Goal: Task Accomplishment & Management: Complete application form

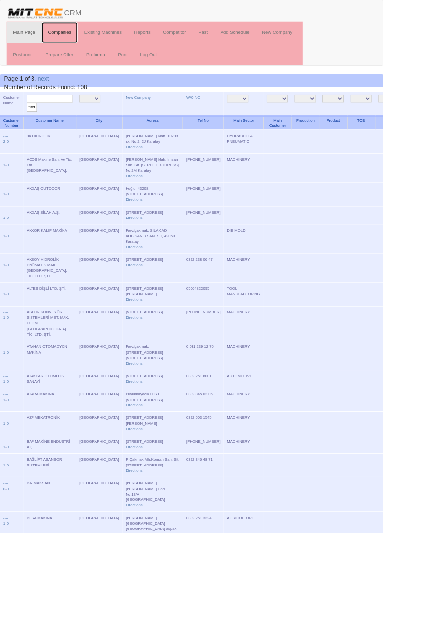
click at [69, 38] on link "Companies" at bounding box center [70, 38] width 42 height 25
click at [69, 37] on link "Companies" at bounding box center [70, 38] width 42 height 25
click at [147, 113] on link "New Company" at bounding box center [161, 113] width 29 height 5
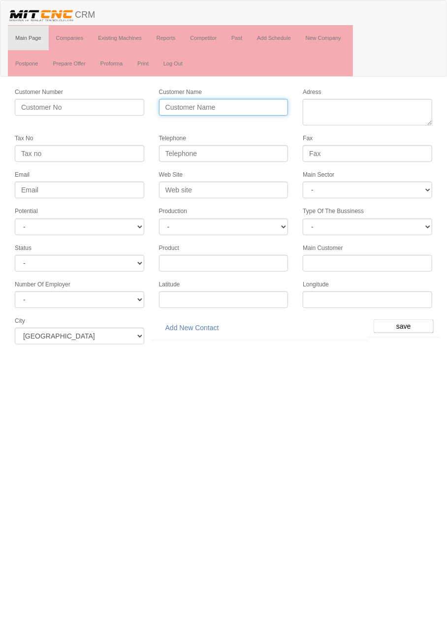
click at [260, 103] on input "Customer Name" at bounding box center [223, 107] width 129 height 17
type input "[PERSON_NAME]"
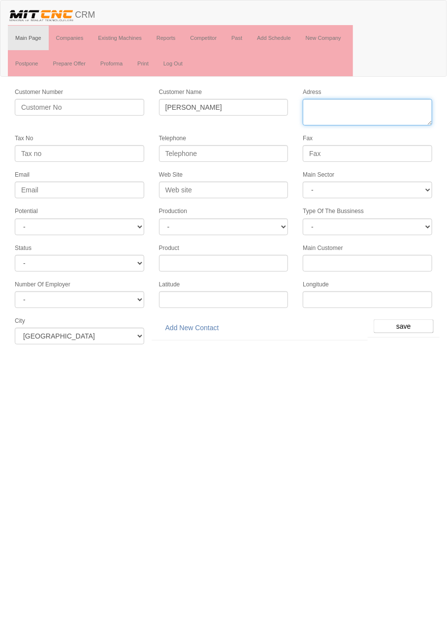
click at [381, 107] on textarea "Adress" at bounding box center [367, 112] width 129 height 27
paste textarea "Fevzi Çakmak Mah. 10758. Sk. 4L Karatay"
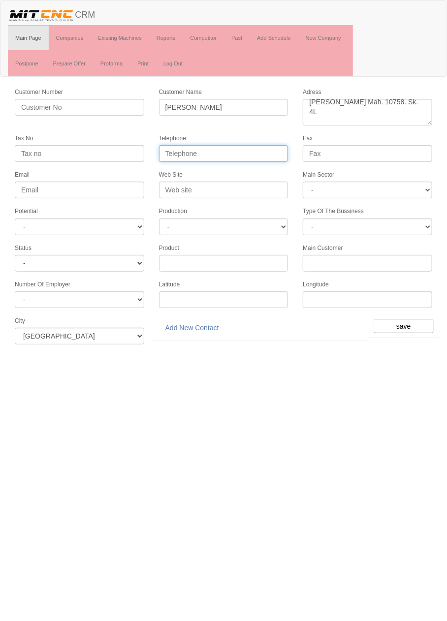
click at [254, 154] on input "Telephone" at bounding box center [223, 153] width 129 height 17
click at [320, 112] on textarea "Adress" at bounding box center [367, 112] width 129 height 27
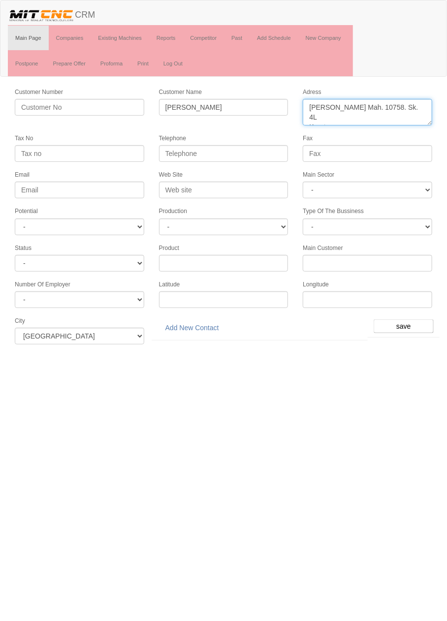
type textarea "Fevzi Çakmak Mah. 10758. Sk. 4L Karatay"
click at [258, 152] on input "Telephone" at bounding box center [223, 153] width 129 height 17
paste input "+903322484872"
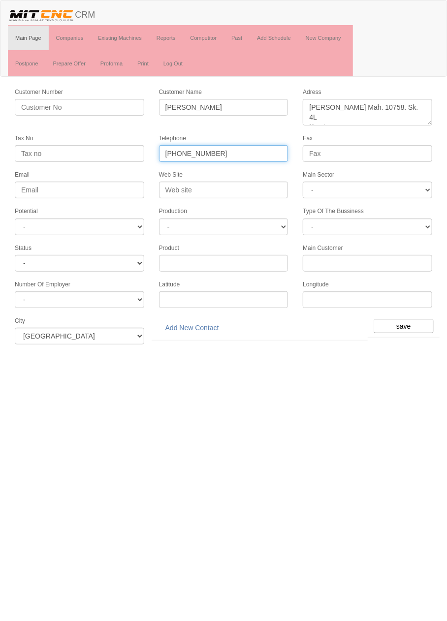
click at [176, 154] on input "+903322484872" at bounding box center [223, 153] width 129 height 17
click at [176, 152] on input "03322484872" at bounding box center [223, 153] width 129 height 17
click at [200, 151] on input "0332 2484872" at bounding box center [223, 153] width 129 height 17
type input "0332 248 4872"
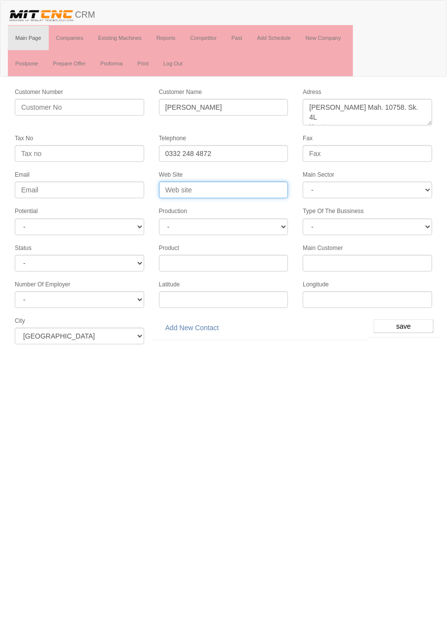
click at [258, 185] on input "Web Site" at bounding box center [223, 190] width 129 height 17
click at [249, 189] on input "Web Site" at bounding box center [223, 190] width 129 height 17
type input "Turhan"
type input "www.turhanvana.com"
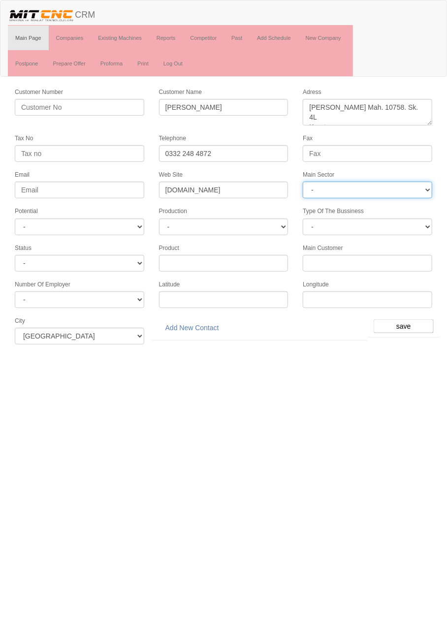
click at [384, 185] on select "- DIE MOLD MACHINERY DEFENCE ELECTRICAL COMPONENTS MEDICAL TOOL MANUFACTURING J…" at bounding box center [367, 190] width 129 height 17
select select "377"
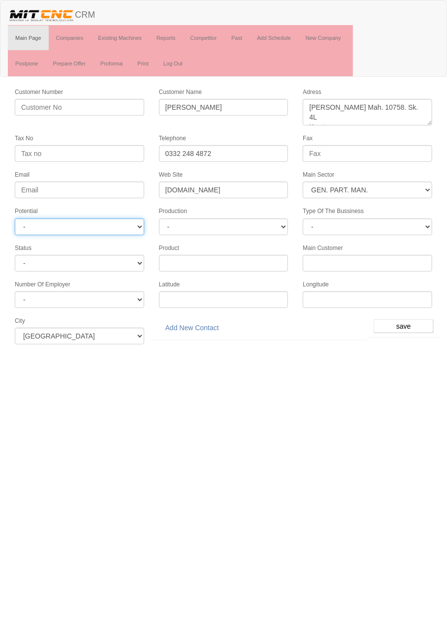
click at [57, 229] on select "- A1 A2 A3 B1 B2 B3 C1 C2 C3" at bounding box center [79, 226] width 129 height 17
select select "5"
click at [23, 226] on select "- A1 A2 A3 B1 B2 B3 C1 C2 C3" at bounding box center [79, 226] width 129 height 17
click at [405, 320] on input "save" at bounding box center [403, 326] width 60 height 14
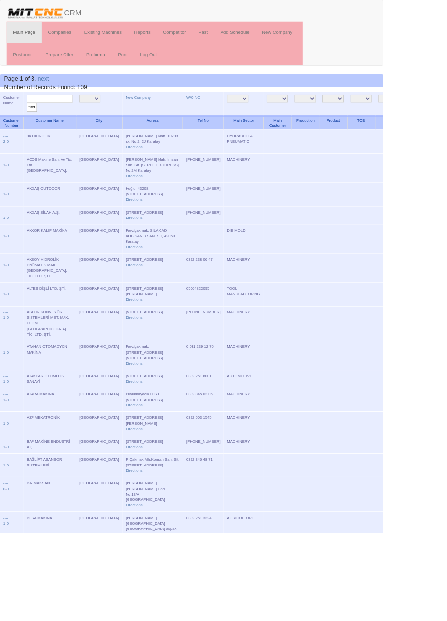
click at [67, 111] on input "text" at bounding box center [58, 115] width 54 height 9
type input "turhan vana"
click at [31, 120] on input "filter" at bounding box center [37, 125] width 12 height 10
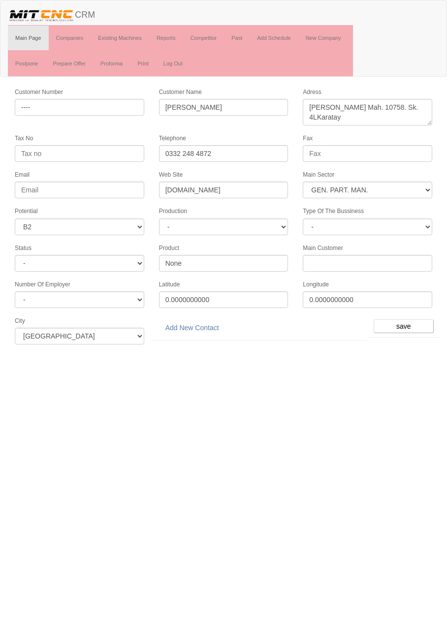
select select "377"
select select "5"
click at [210, 319] on link "Add New Contact" at bounding box center [192, 327] width 66 height 17
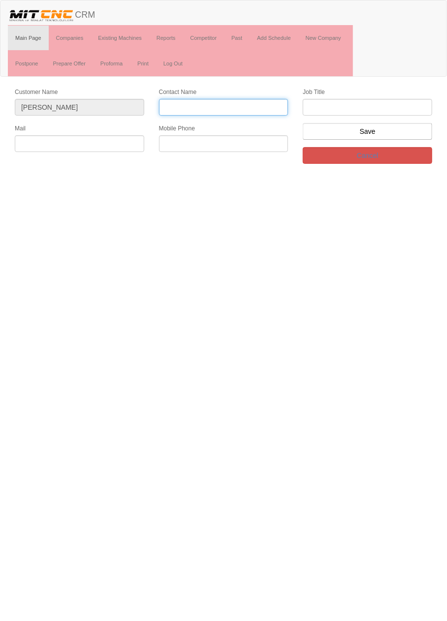
click at [244, 109] on input "Contact Name" at bounding box center [223, 107] width 129 height 17
type input "[PERSON_NAME]"
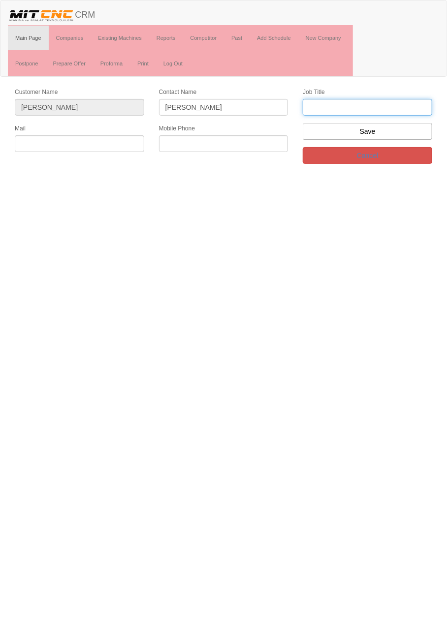
click at [393, 104] on input "text" at bounding box center [367, 107] width 129 height 17
type input "firma"
type input "Genel müdür"
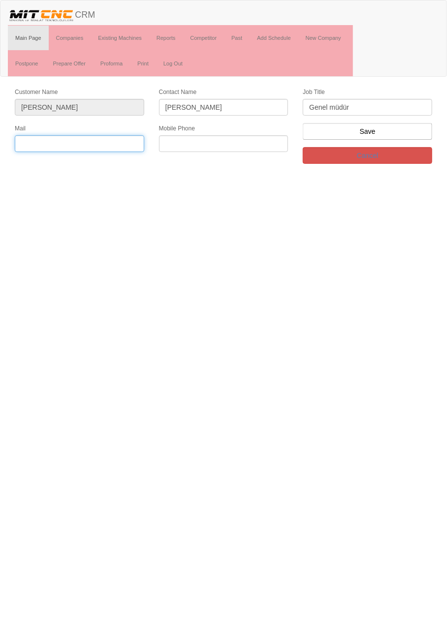
click at [119, 141] on input "text" at bounding box center [79, 143] width 129 height 17
type input "[EMAIL_ADDRESS][DOMAIN_NAME]"
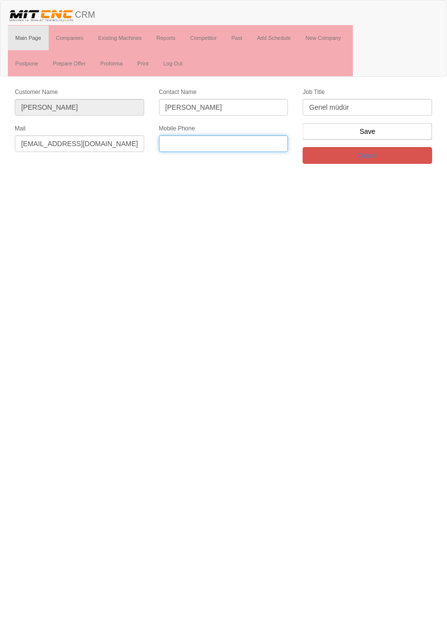
click at [245, 146] on input "text" at bounding box center [223, 143] width 129 height 17
click at [238, 139] on input "text" at bounding box center [223, 143] width 129 height 17
paste input "+905437630701"
click at [209, 142] on input "+905437630701" at bounding box center [223, 143] width 129 height 17
click at [203, 143] on input "+905437630701" at bounding box center [223, 143] width 129 height 17
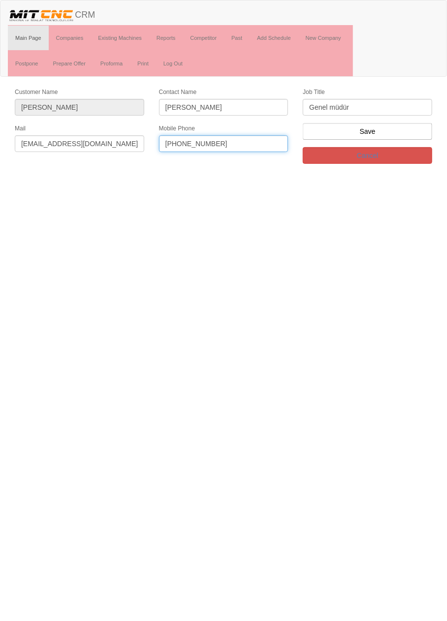
click at [202, 143] on input "+905437630701" at bounding box center [223, 143] width 129 height 17
click at [189, 144] on input "+90543763 0701" at bounding box center [223, 143] width 129 height 17
click at [168, 143] on input "+90543 763 0701" at bounding box center [223, 143] width 129 height 17
type input "0543 763 0701"
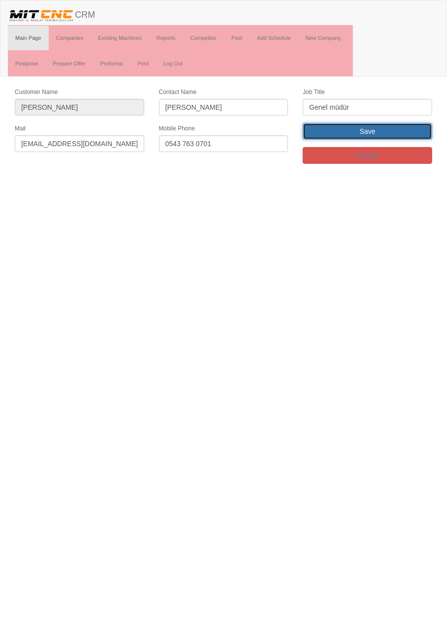
click at [402, 127] on input "Save" at bounding box center [367, 131] width 129 height 17
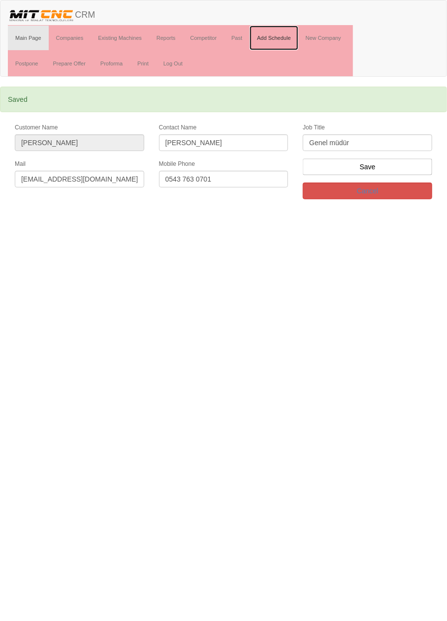
click at [285, 37] on link "Add Schedule" at bounding box center [273, 38] width 49 height 25
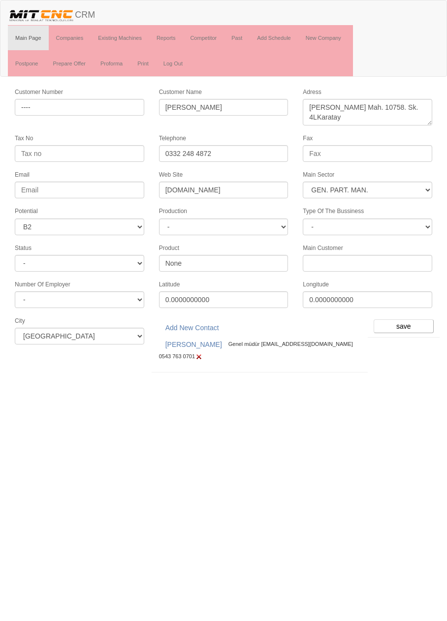
select select "377"
select select "5"
click at [407, 319] on input "save" at bounding box center [403, 326] width 60 height 14
